Goal: Find specific page/section: Find specific page/section

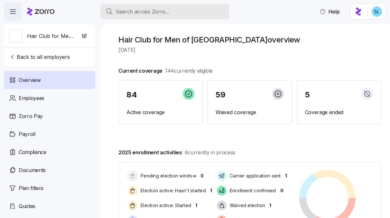
click at [213, 8] on div "Search across Zorro..." at bounding box center [165, 12] width 119 height 8
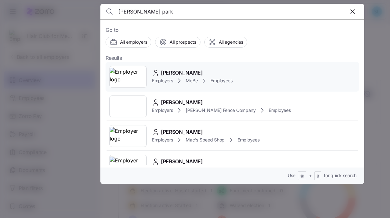
type input "courtney park"
click at [197, 67] on div "Courtney Parks Employers MeBe Employees" at bounding box center [233, 77] width 254 height 30
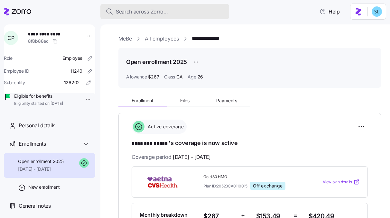
click at [211, 10] on div "Search across Zorro..." at bounding box center [165, 12] width 119 height 8
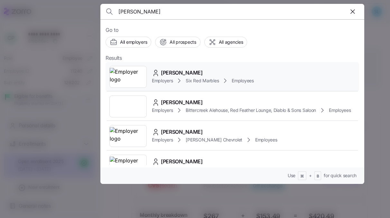
type input "tiffany chapman"
click at [201, 64] on div "Tiffany Chapman Employers Six Red Marbles Employees" at bounding box center [233, 77] width 254 height 30
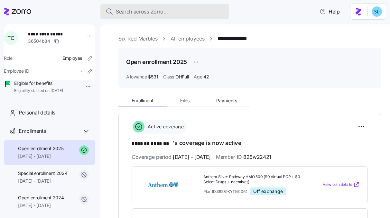
click at [197, 13] on div "Search across Zorro..." at bounding box center [165, 12] width 119 height 8
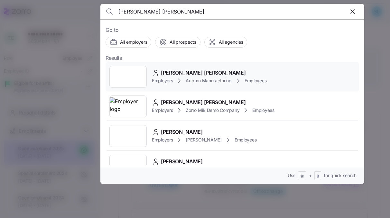
type input "connor hanes"
click at [202, 70] on div "Connor Hanes" at bounding box center [209, 73] width 115 height 8
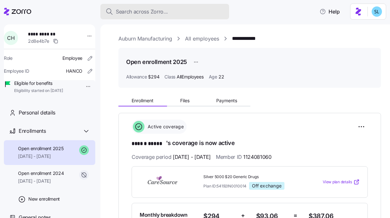
click at [187, 6] on button "Search across Zorro..." at bounding box center [164, 11] width 129 height 15
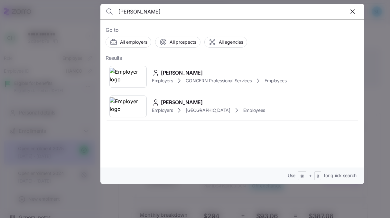
type input "marius badea"
click at [85, 91] on div at bounding box center [195, 109] width 390 height 218
